Goal: Find specific page/section: Find specific page/section

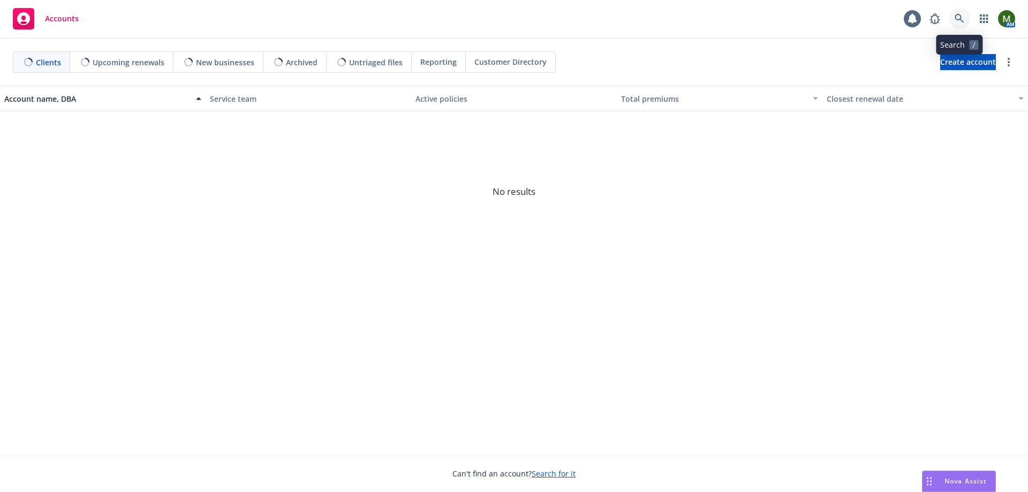
click at [965, 16] on link at bounding box center [959, 18] width 21 height 21
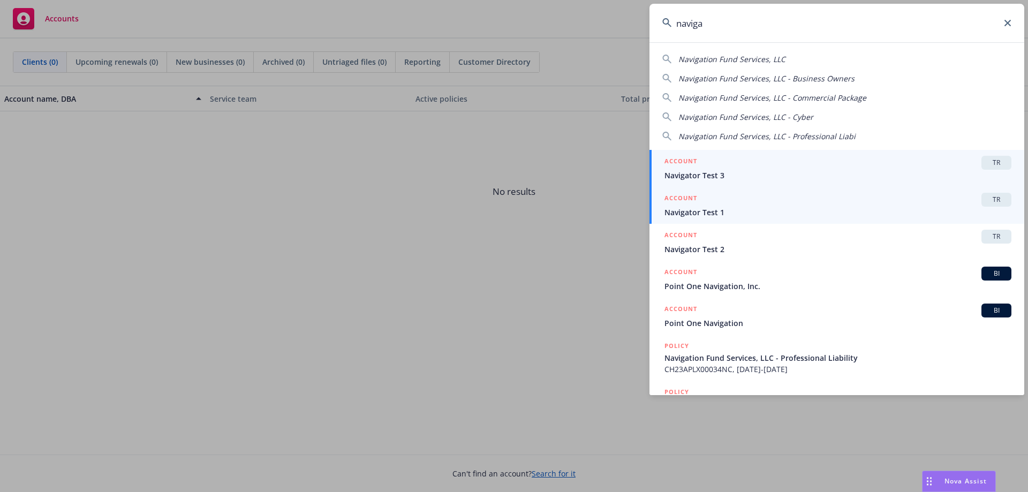
type input "naviga"
click at [741, 207] on span "Navigator Test 1" at bounding box center [837, 212] width 347 height 11
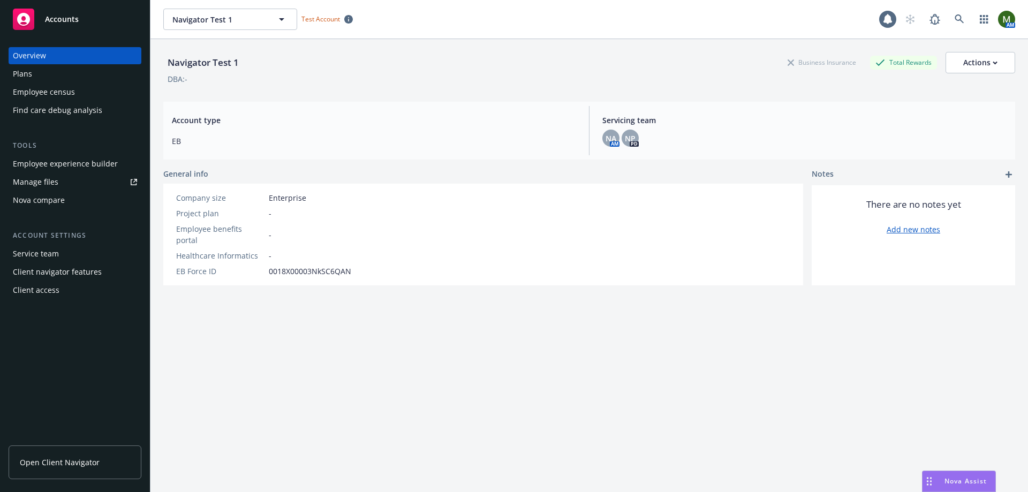
click at [66, 77] on div "Plans" at bounding box center [75, 73] width 124 height 17
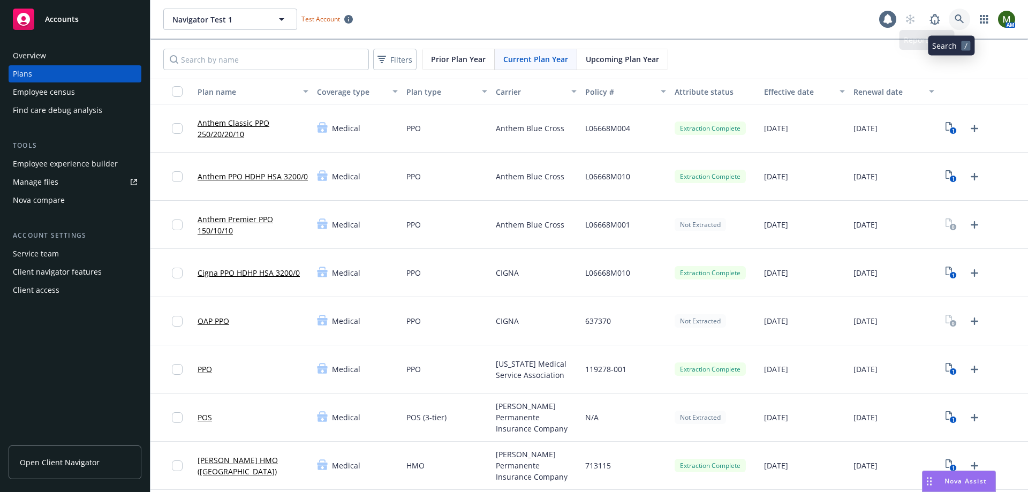
click at [957, 25] on link at bounding box center [959, 19] width 21 height 21
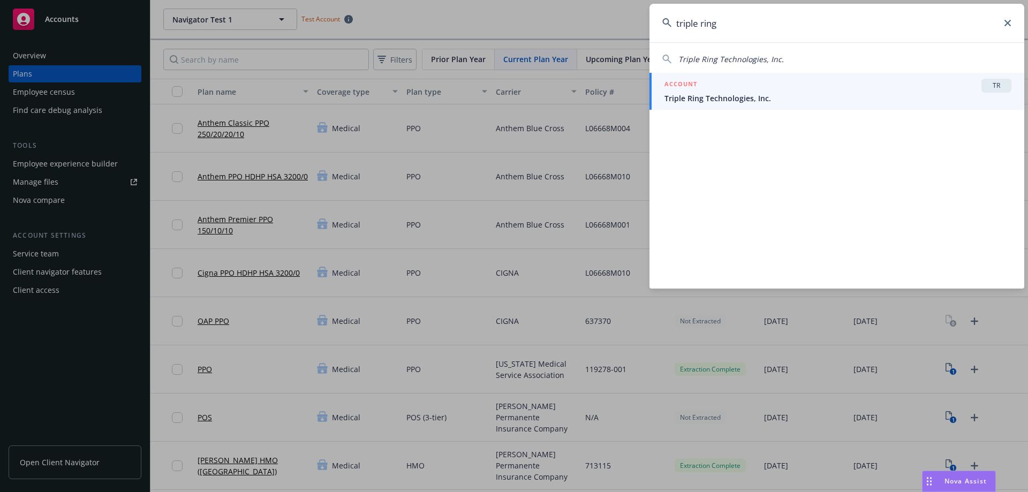
type input "triple ring"
click at [760, 96] on span "Triple Ring Technologies, Inc." at bounding box center [837, 98] width 347 height 11
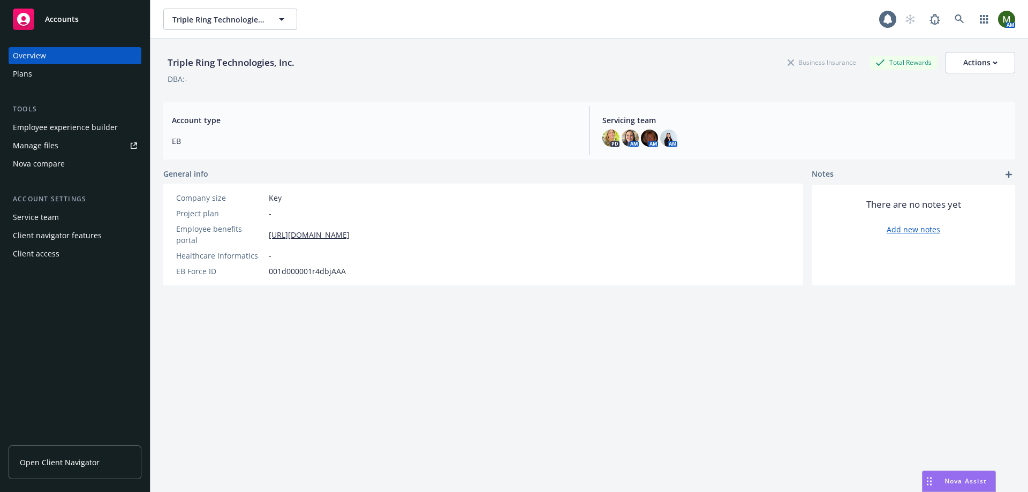
click at [55, 73] on div "Plans" at bounding box center [75, 73] width 124 height 17
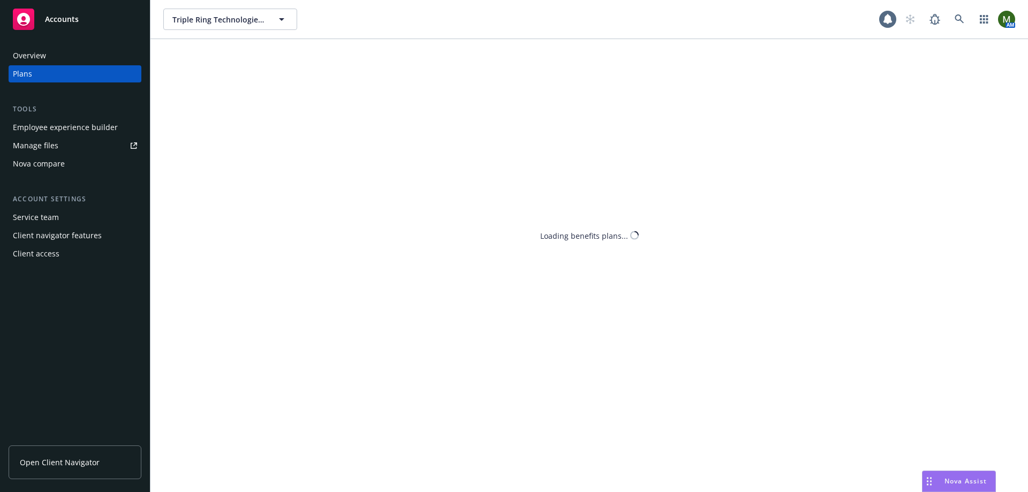
click at [57, 127] on div "Employee experience builder" at bounding box center [65, 127] width 105 height 17
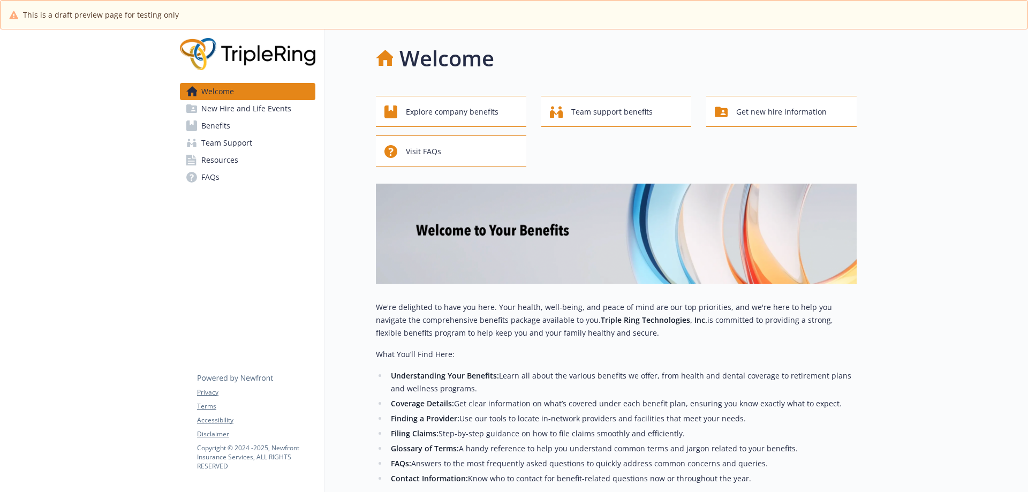
click at [217, 119] on span "Benefits" at bounding box center [215, 125] width 29 height 17
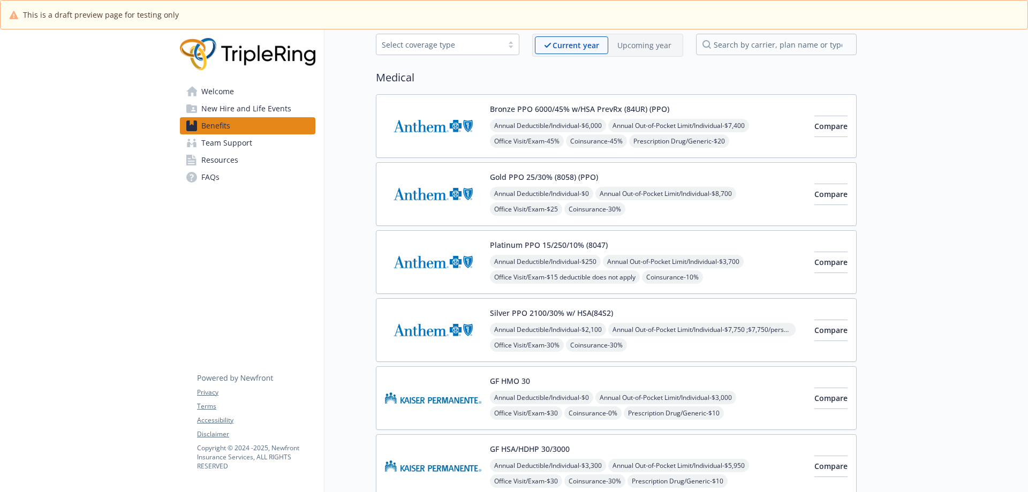
click at [453, 111] on img at bounding box center [433, 126] width 96 height 46
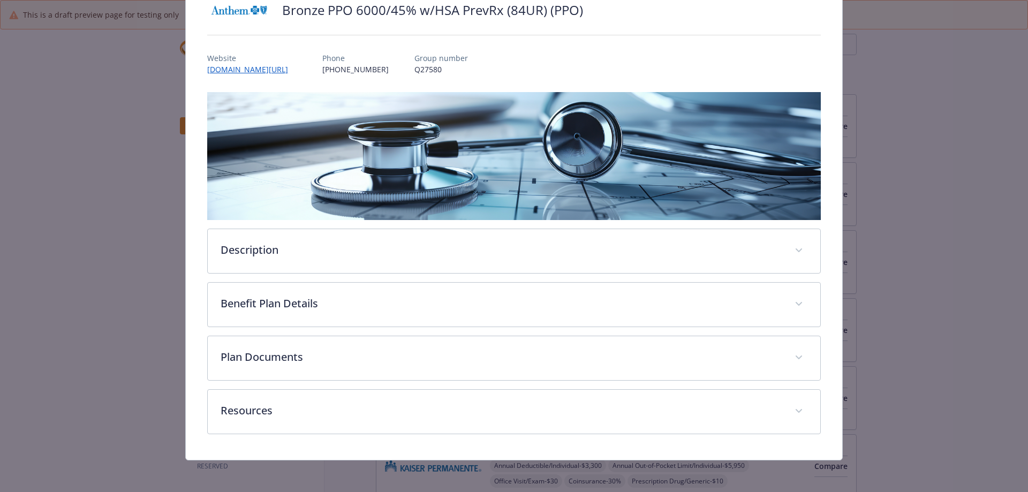
scroll to position [90, 0]
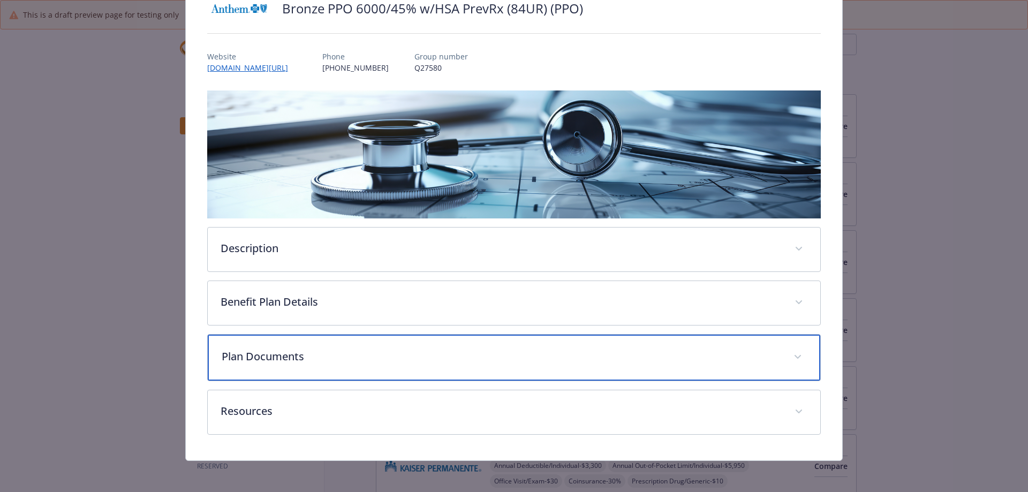
click at [324, 362] on p "Plan Documents" at bounding box center [501, 357] width 559 height 16
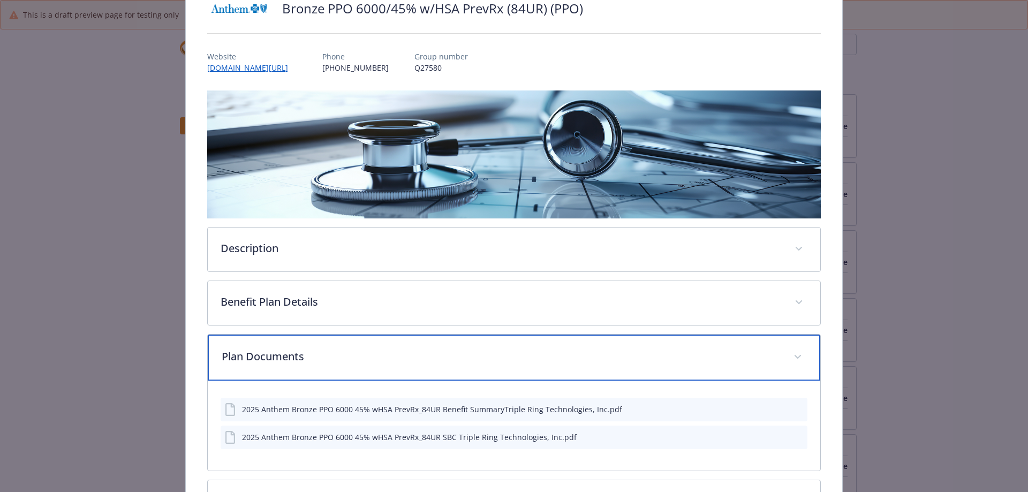
click at [324, 362] on p "Plan Documents" at bounding box center [501, 357] width 559 height 16
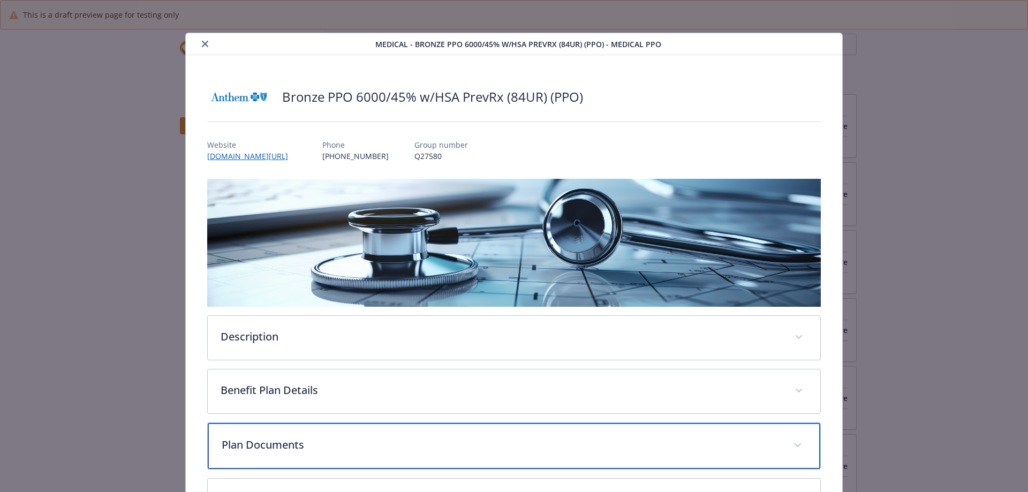
scroll to position [0, 0]
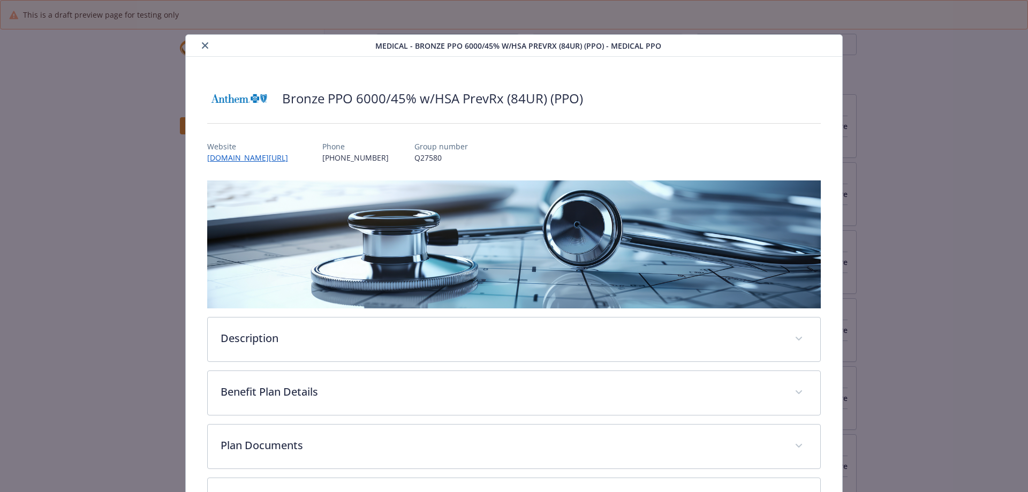
click at [202, 41] on button "close" at bounding box center [205, 45] width 13 height 13
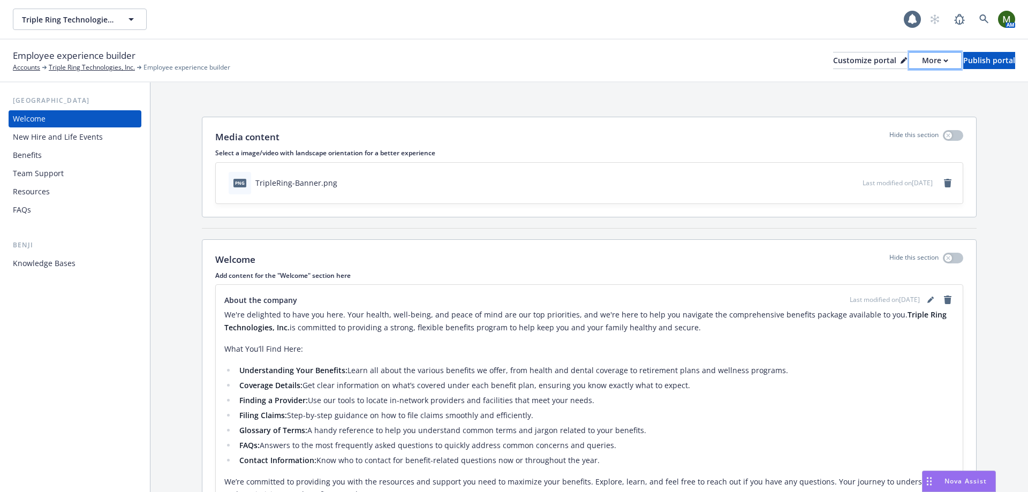
click at [922, 60] on div "More" at bounding box center [935, 60] width 26 height 16
click at [870, 84] on link "Copy preview link" at bounding box center [877, 84] width 97 height 21
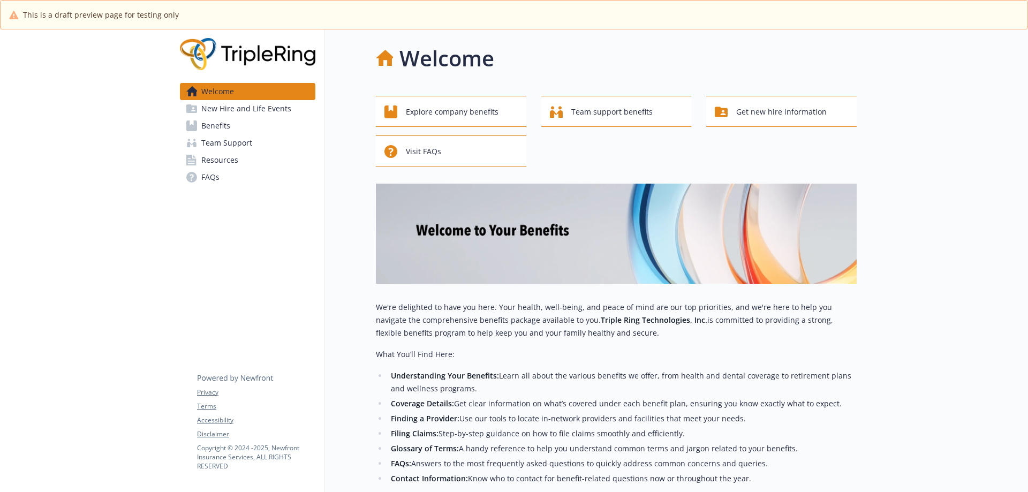
click at [245, 126] on link "Benefits" at bounding box center [247, 125] width 135 height 17
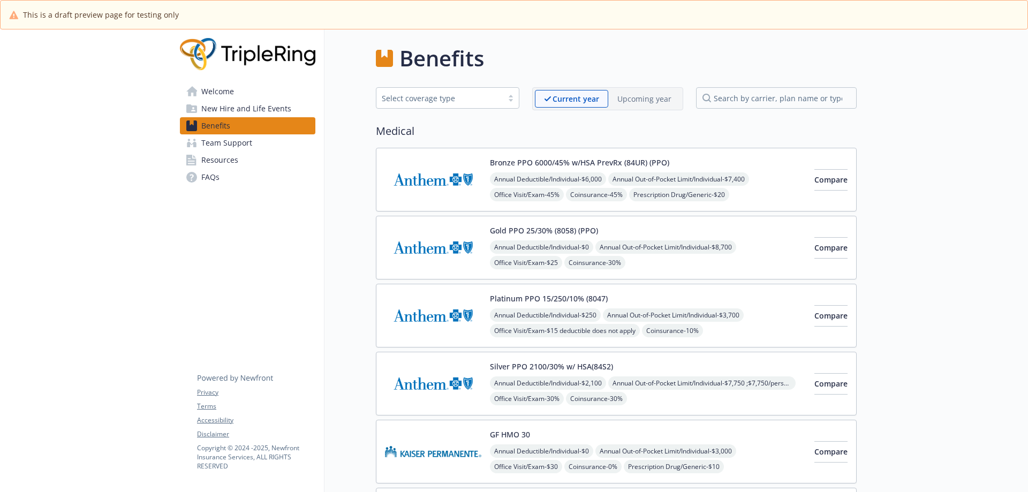
click at [447, 250] on img at bounding box center [433, 248] width 96 height 46
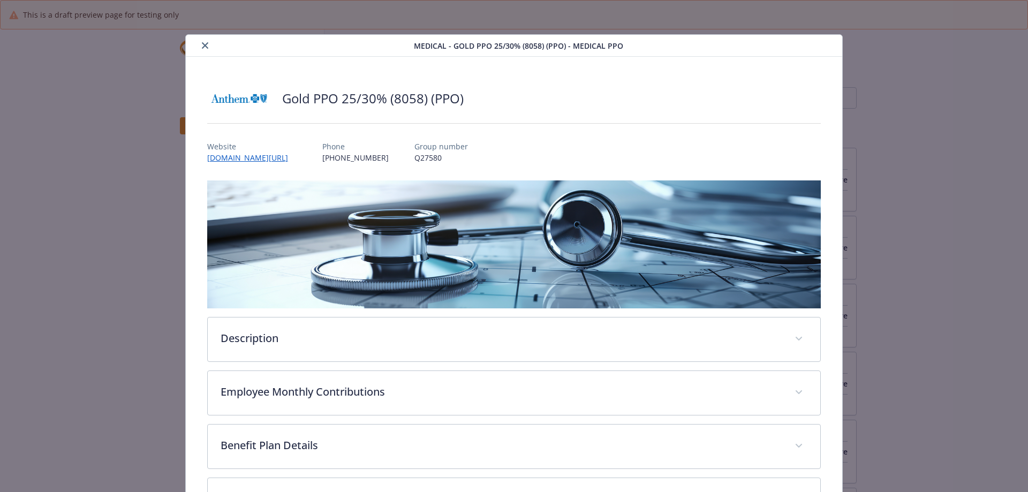
click at [202, 48] on icon "close" at bounding box center [205, 45] width 6 height 6
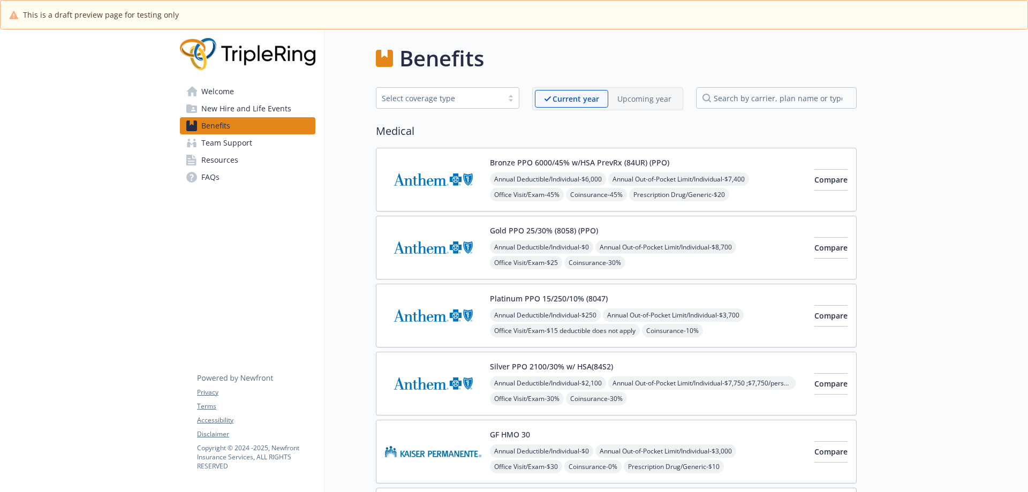
click at [445, 175] on img at bounding box center [433, 180] width 96 height 46
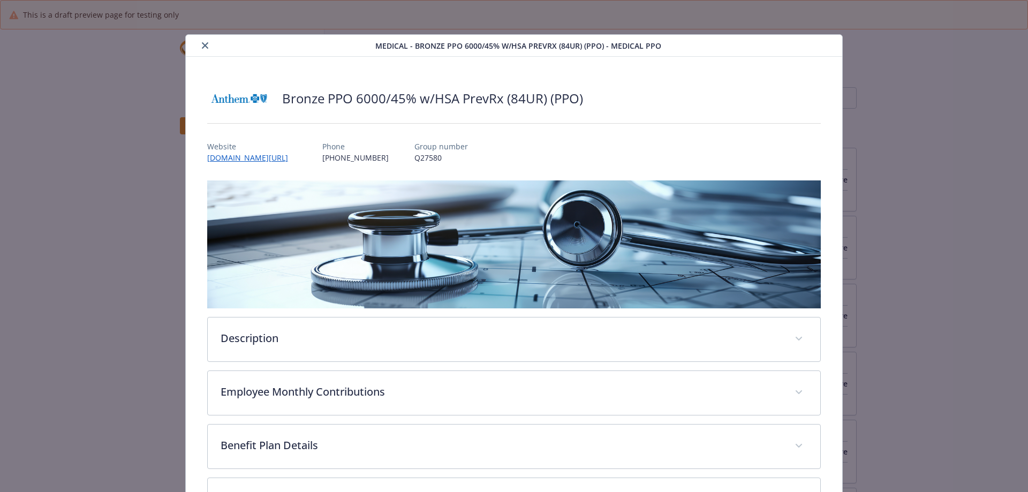
scroll to position [32, 0]
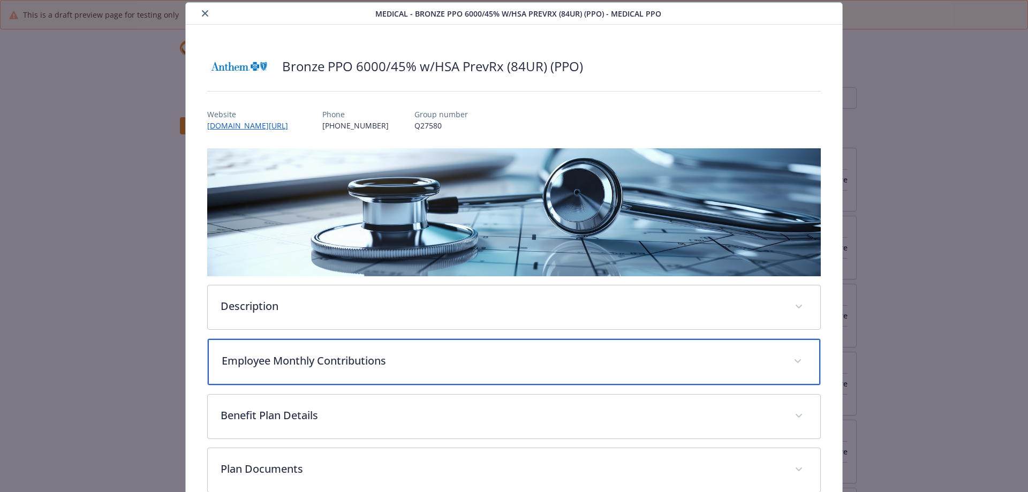
click at [312, 360] on p "Employee Monthly Contributions" at bounding box center [501, 361] width 559 height 16
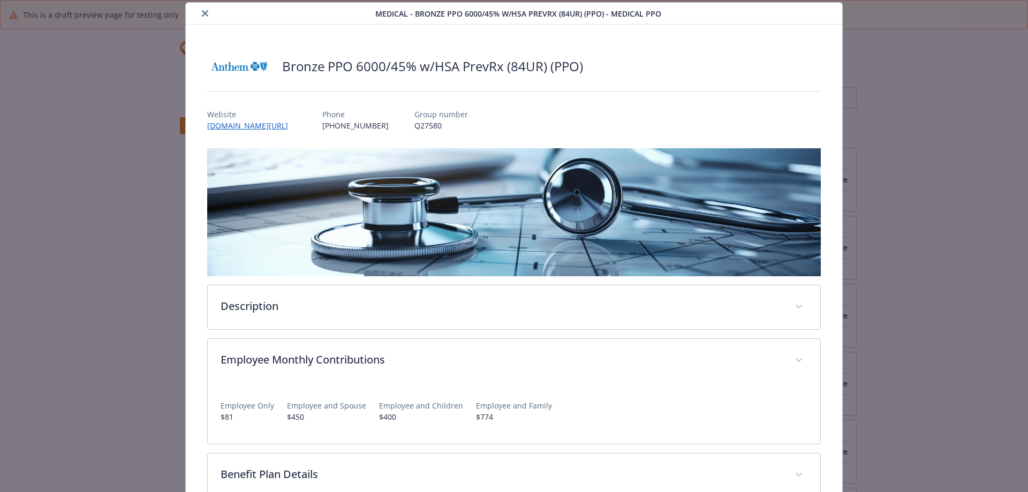
click at [202, 16] on icon "close" at bounding box center [205, 13] width 6 height 6
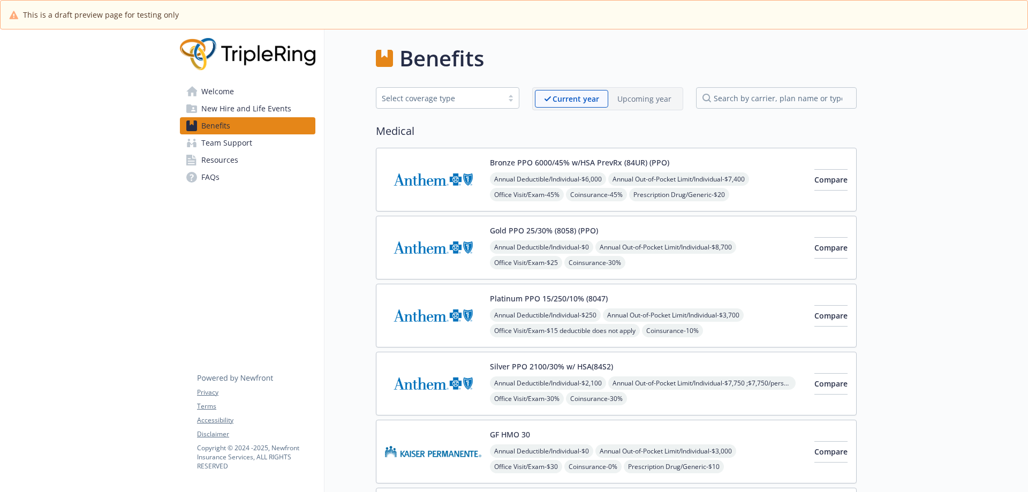
click at [452, 387] on img at bounding box center [433, 384] width 96 height 46
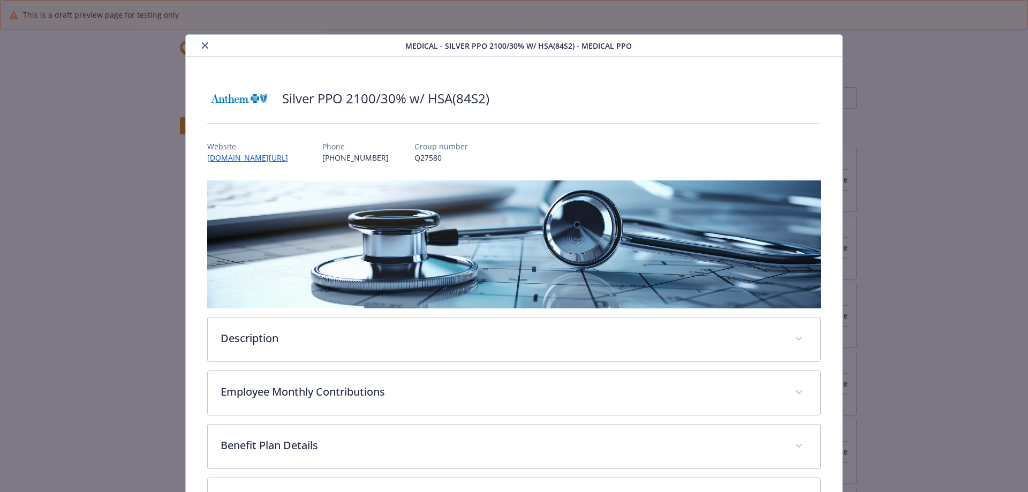
scroll to position [32, 0]
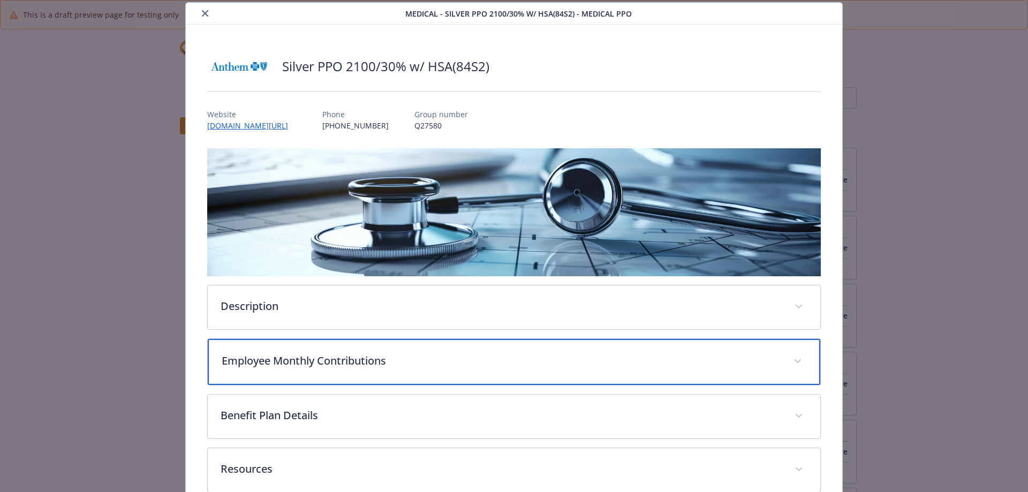
click at [307, 346] on div "Employee Monthly Contributions" at bounding box center [514, 362] width 613 height 46
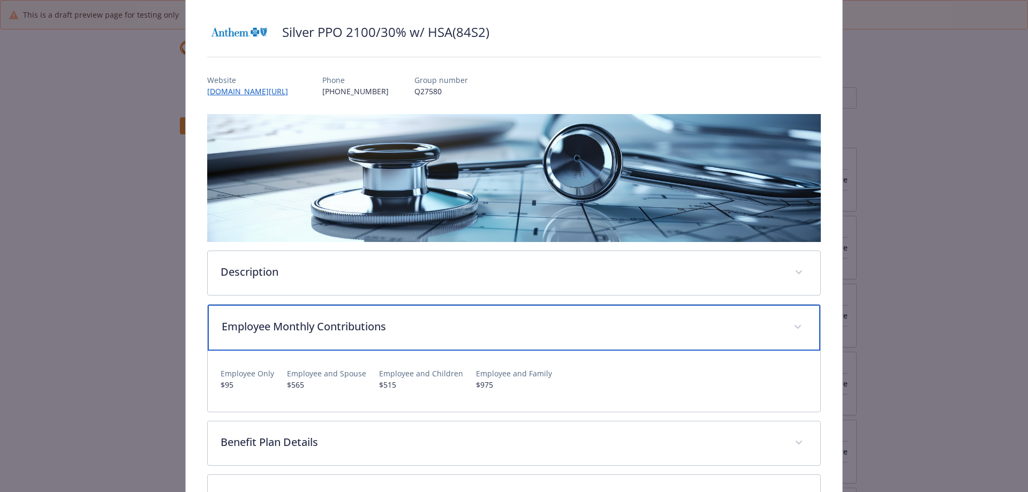
scroll to position [86, 0]
